Goal: Information Seeking & Learning: Learn about a topic

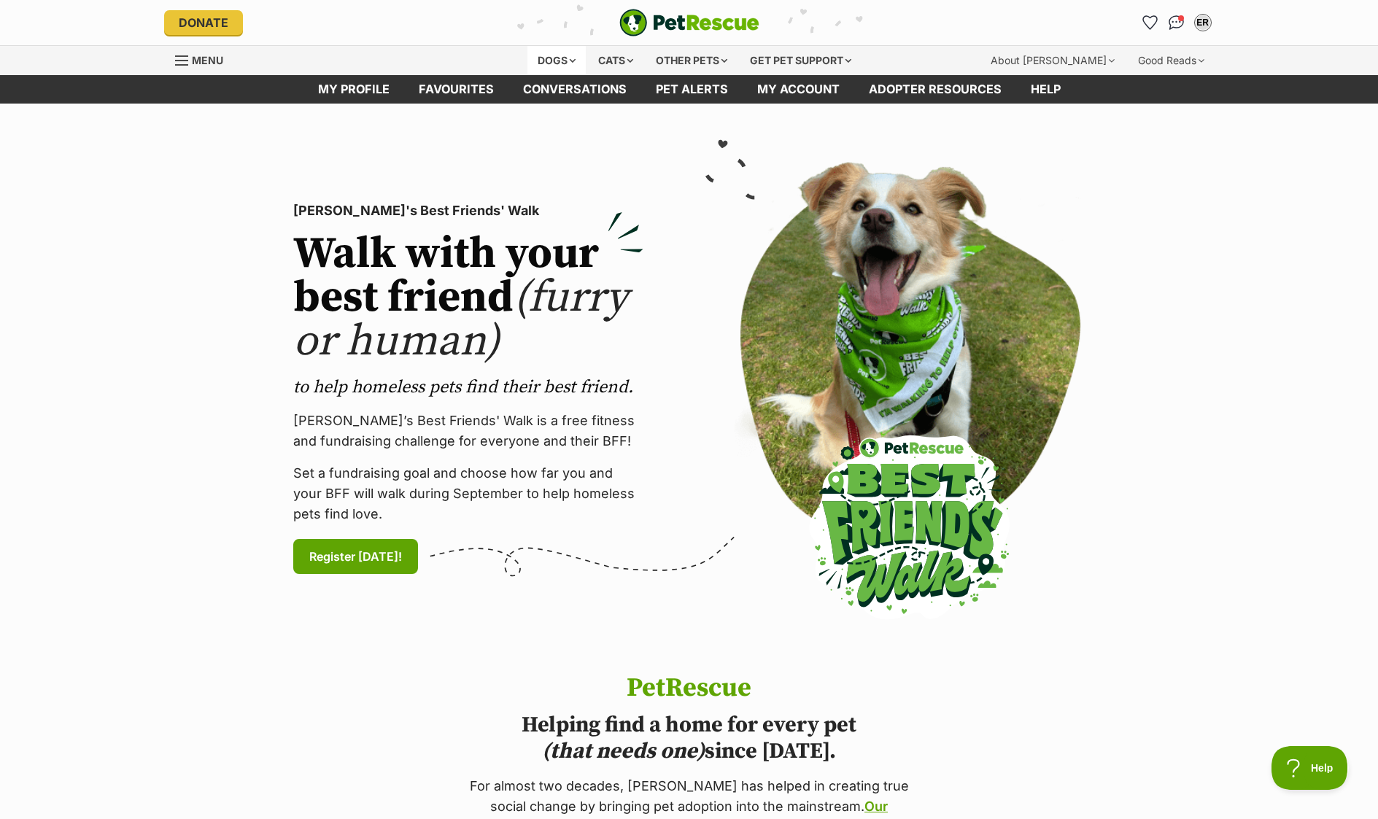
click at [568, 59] on div "Dogs" at bounding box center [556, 60] width 58 height 29
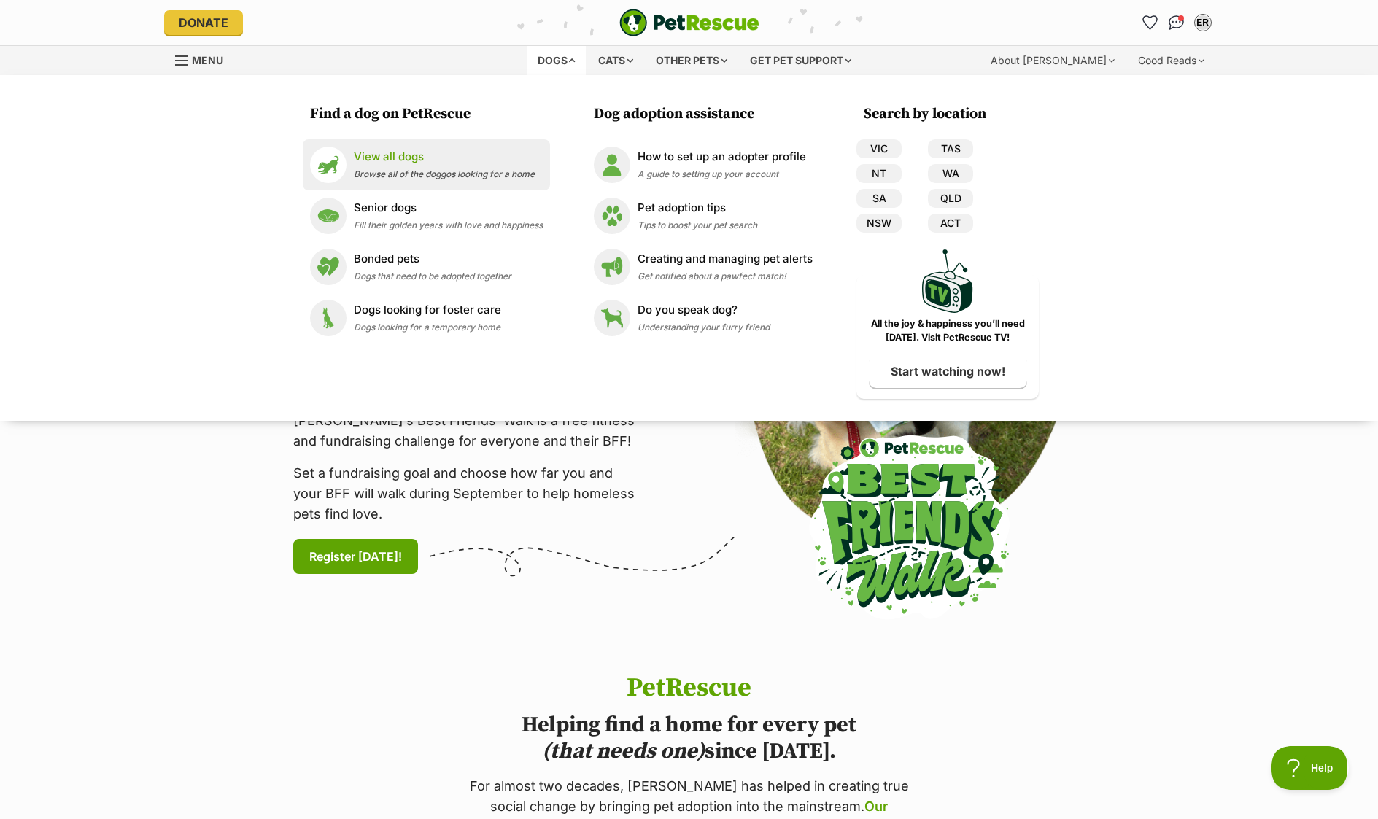
click at [379, 169] on span "Browse all of the doggos looking for a home" at bounding box center [444, 174] width 181 height 11
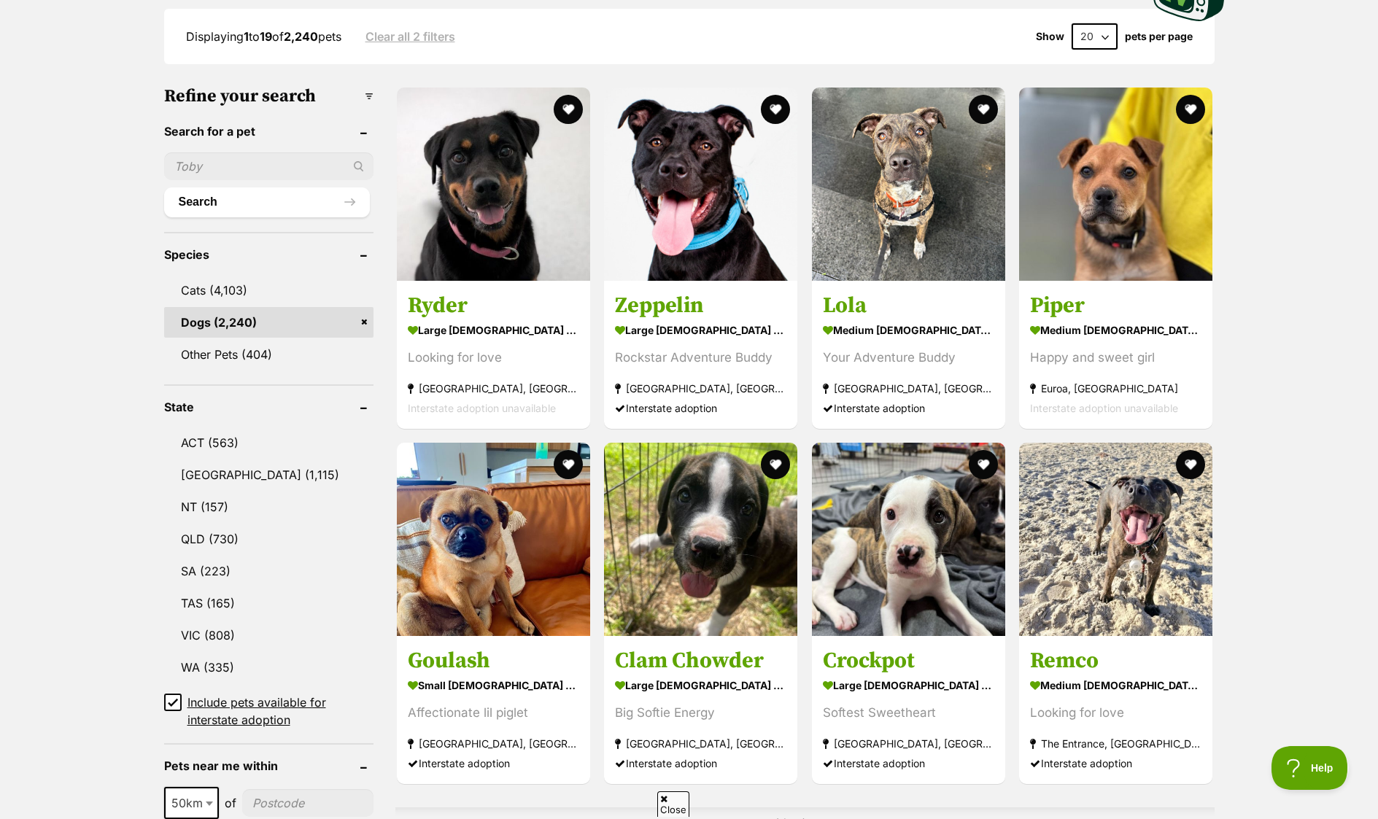
scroll to position [463, 0]
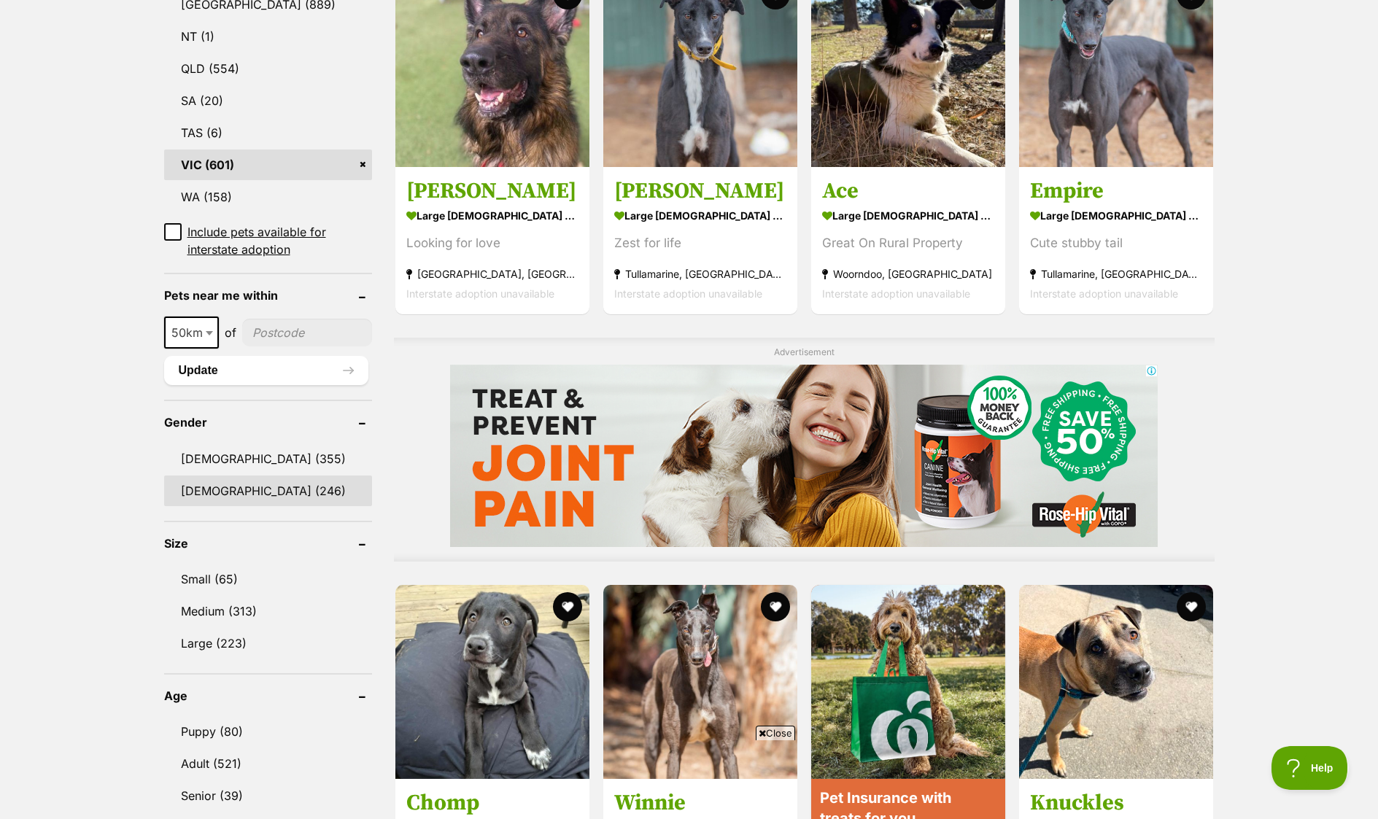
click at [213, 492] on link "Female (246)" at bounding box center [268, 491] width 208 height 31
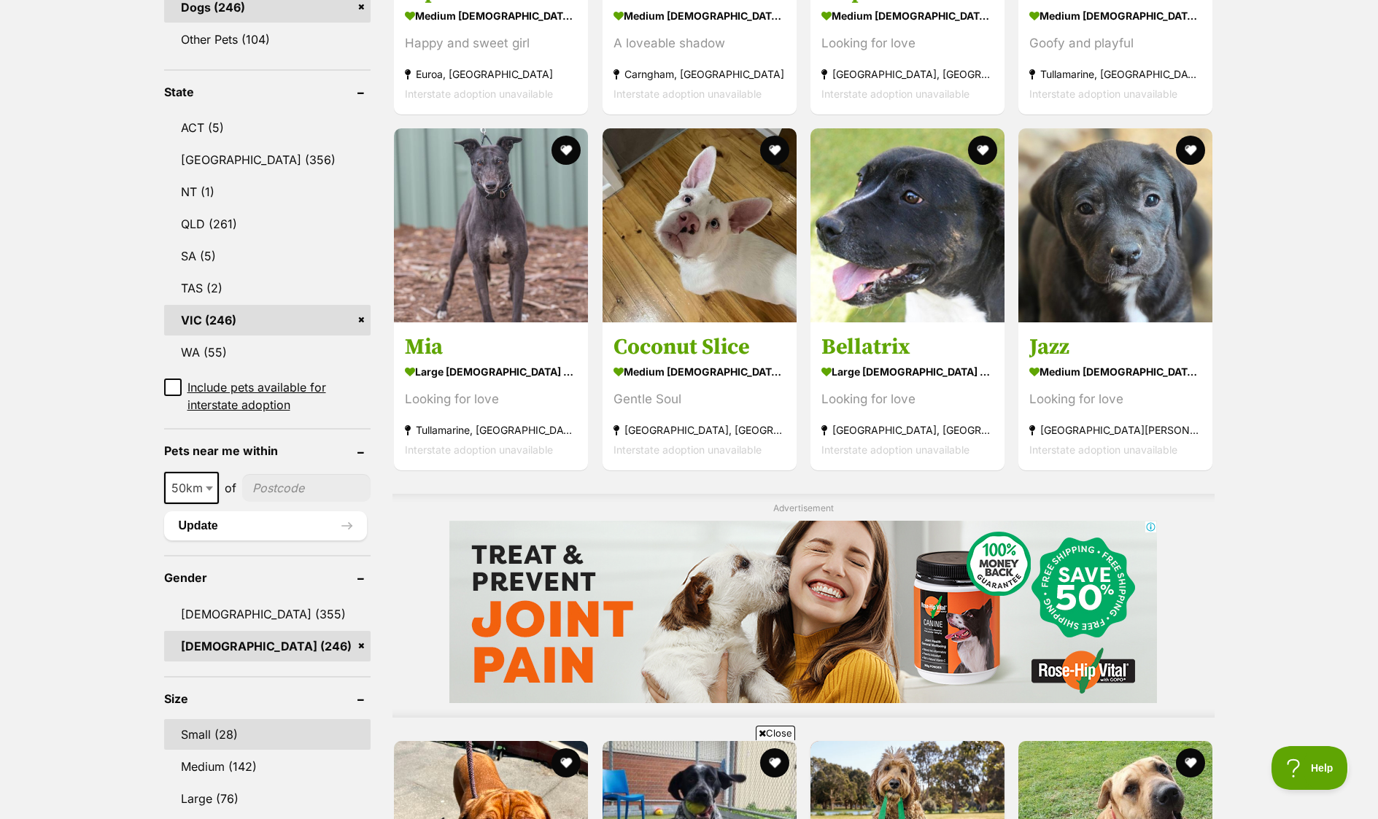
scroll to position [705, 0]
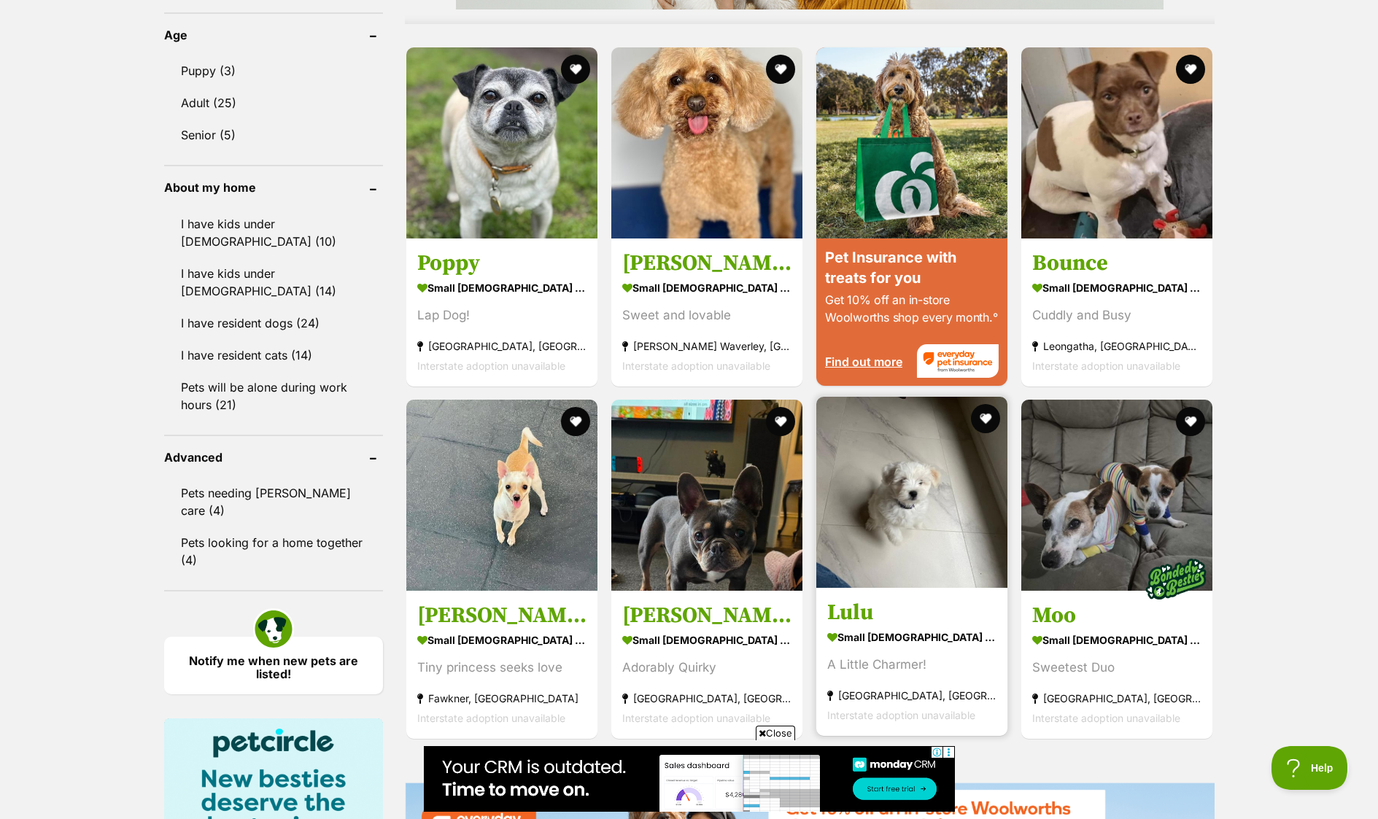
scroll to position [1394, 0]
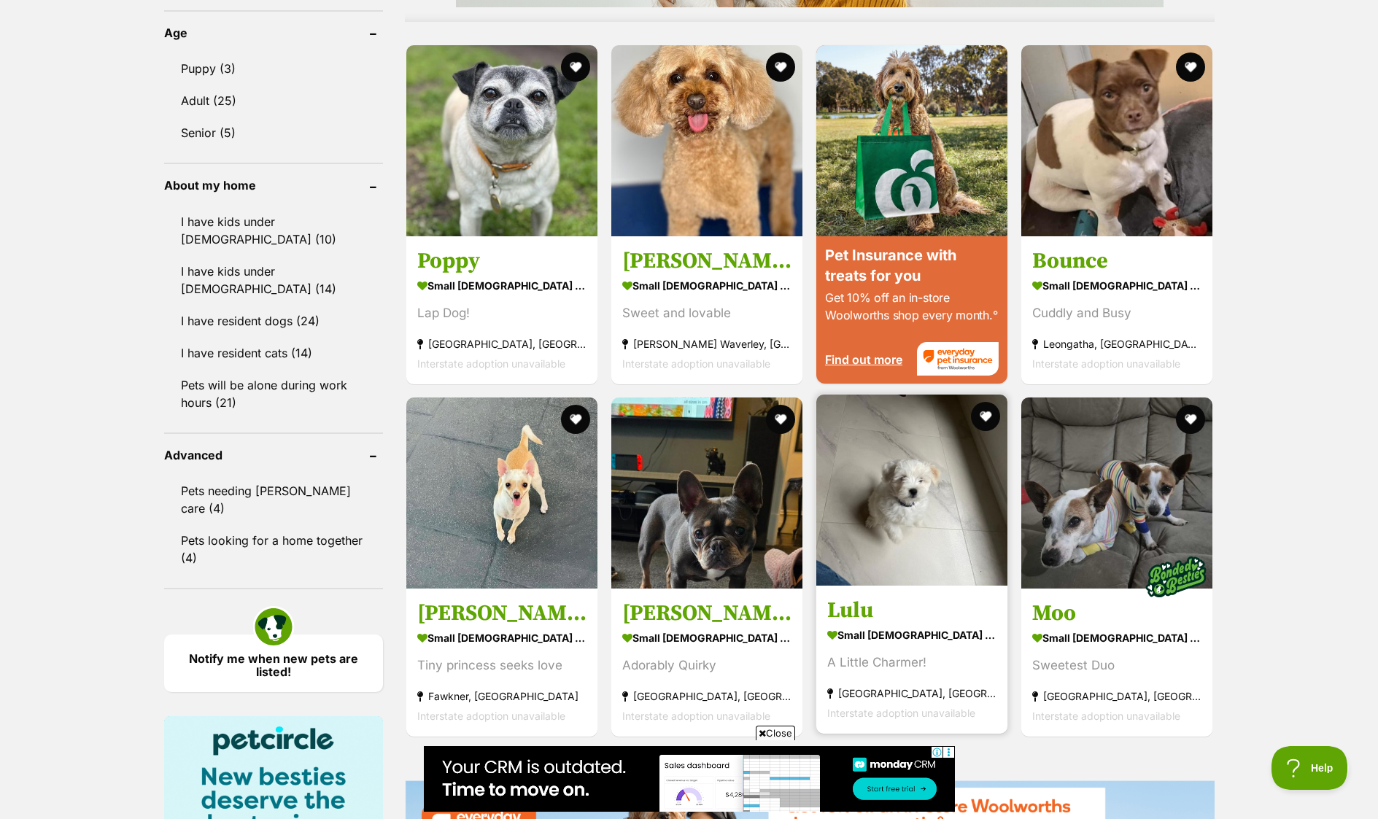
click at [911, 511] on img at bounding box center [911, 490] width 191 height 191
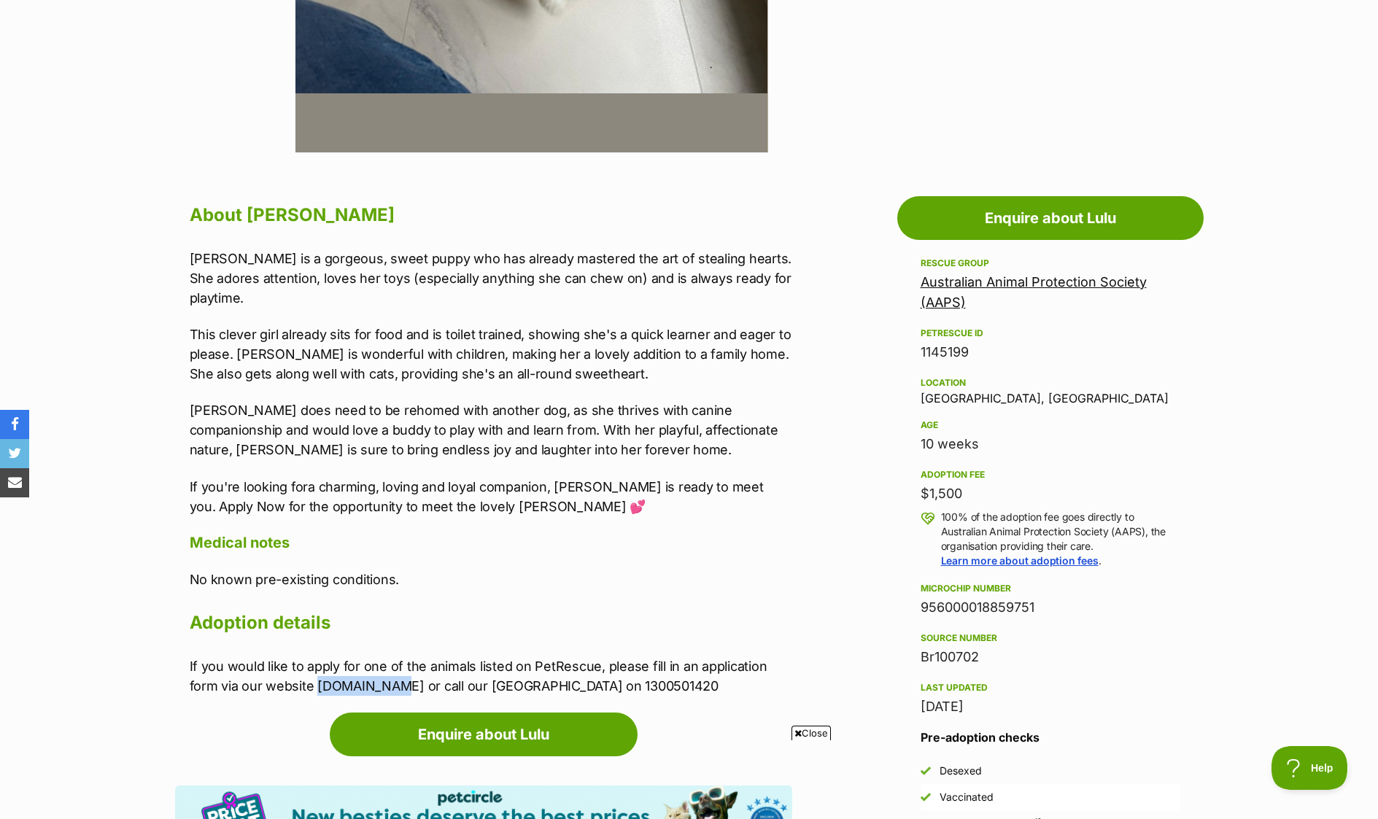
drag, startPoint x: 317, startPoint y: 667, endPoint x: 432, endPoint y: 670, distance: 115.3
click at [385, 668] on p "If you would like to apply for one of the animals listed on PetRescue, please f…" at bounding box center [491, 675] width 603 height 39
copy p "[DOMAIN_NAME]"
